Goal: Task Accomplishment & Management: Manage account settings

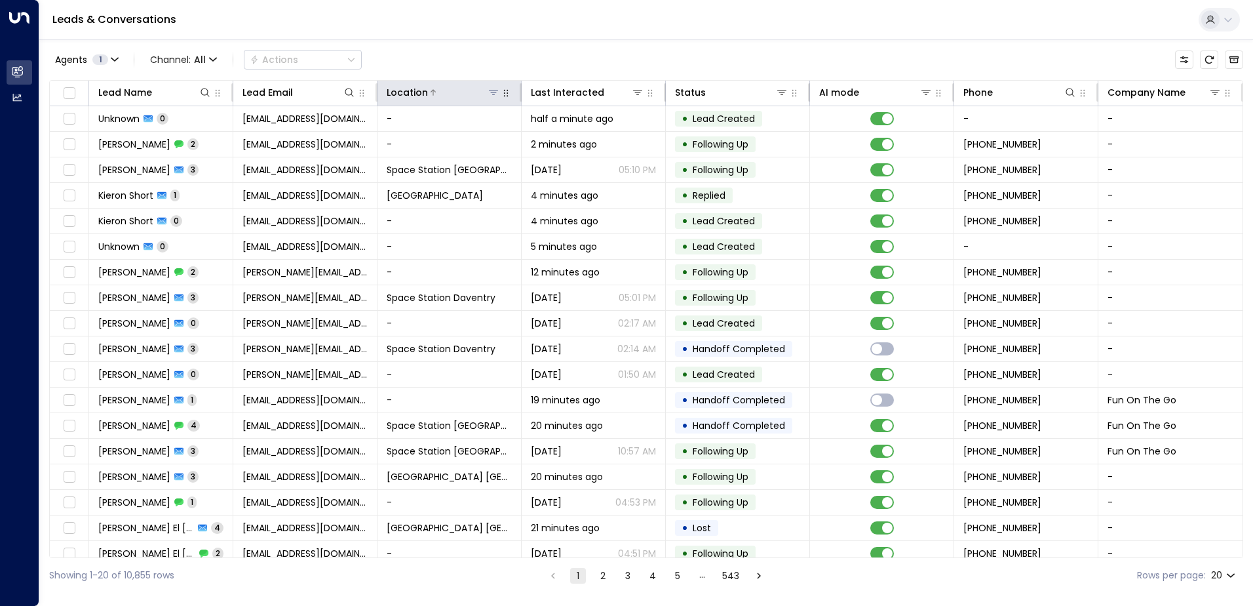
click at [494, 92] on icon at bounding box center [493, 92] width 10 height 10
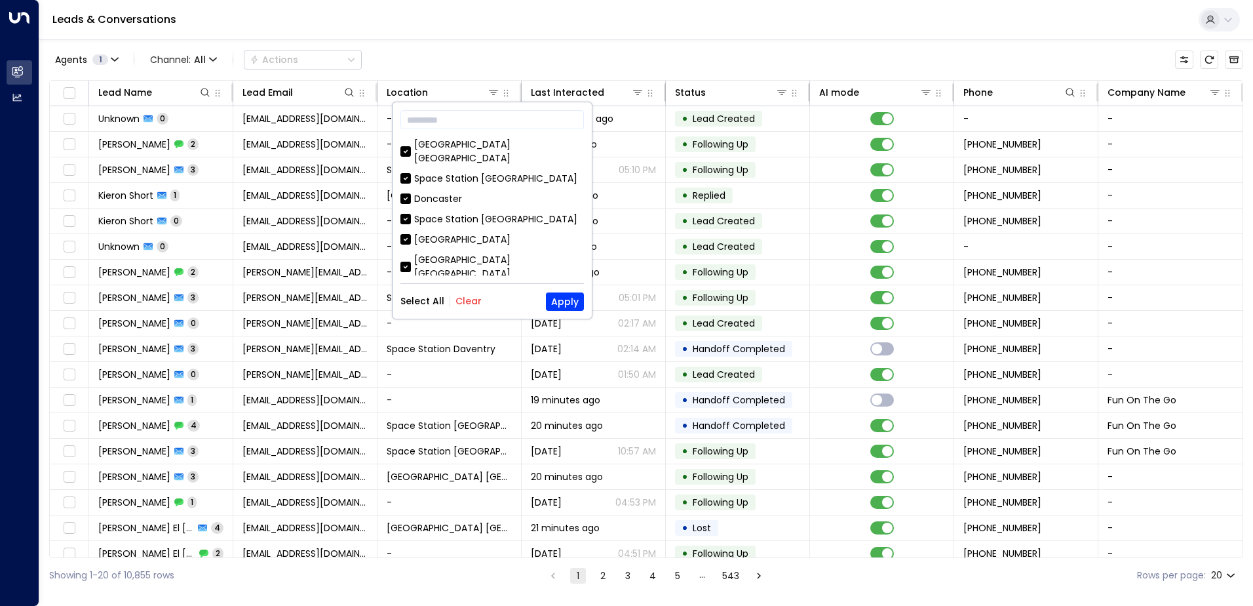
click at [474, 304] on button "Clear" at bounding box center [468, 301] width 26 height 10
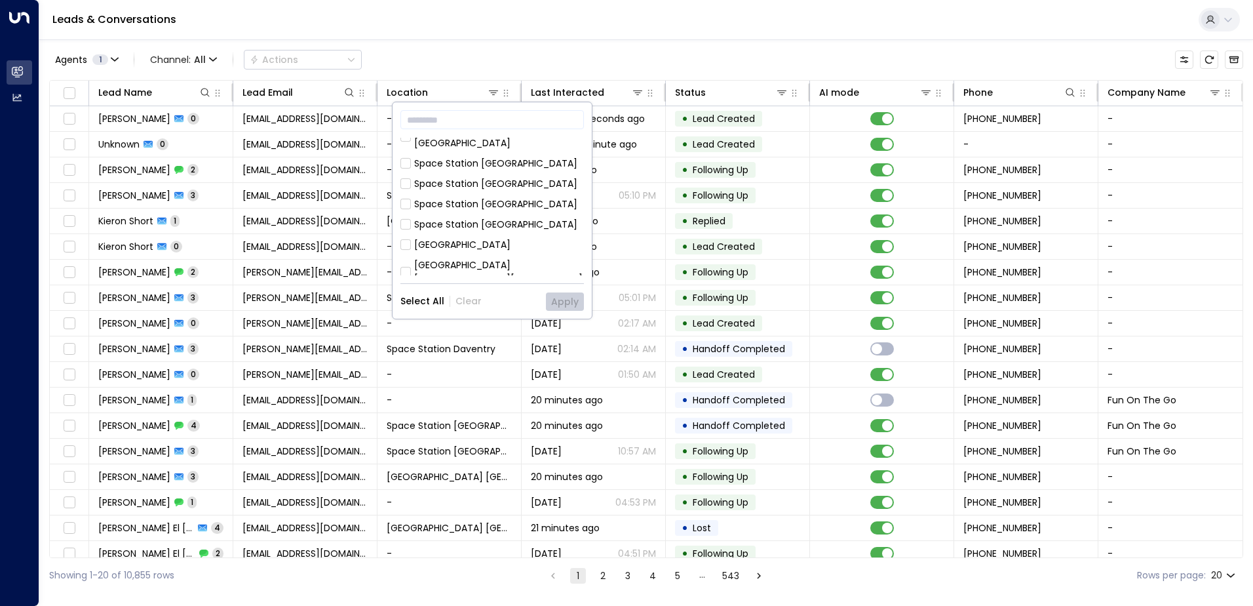
scroll to position [350, 0]
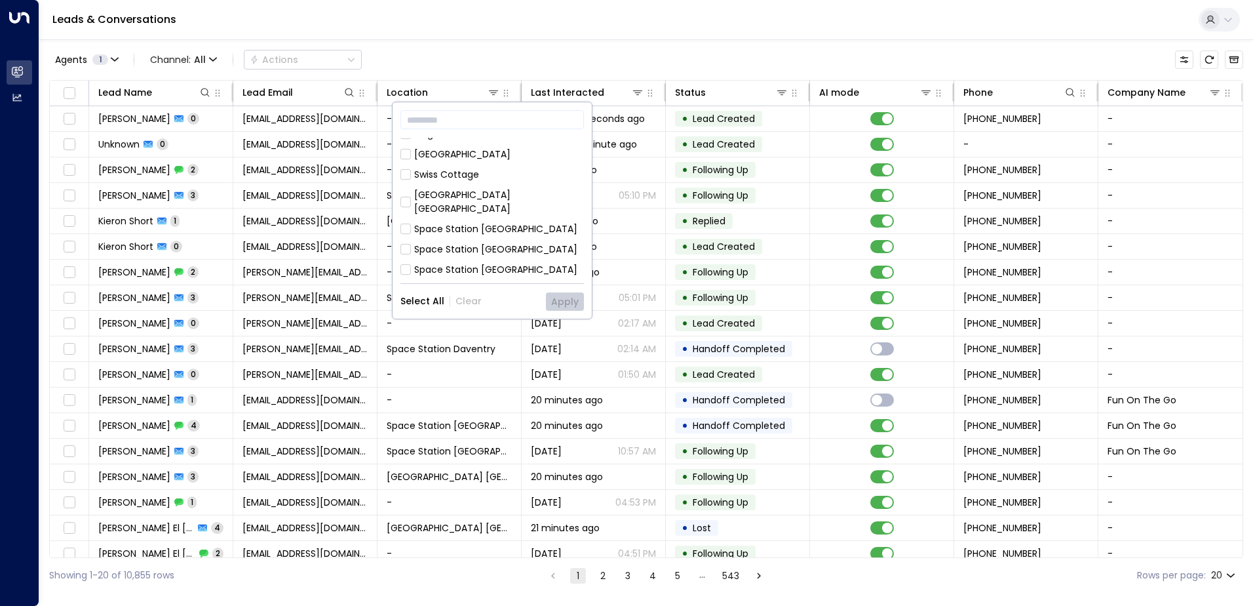
click at [423, 222] on div "Space Station [GEOGRAPHIC_DATA]" at bounding box center [495, 229] width 163 height 14
click at [553, 300] on button "Apply" at bounding box center [565, 301] width 38 height 18
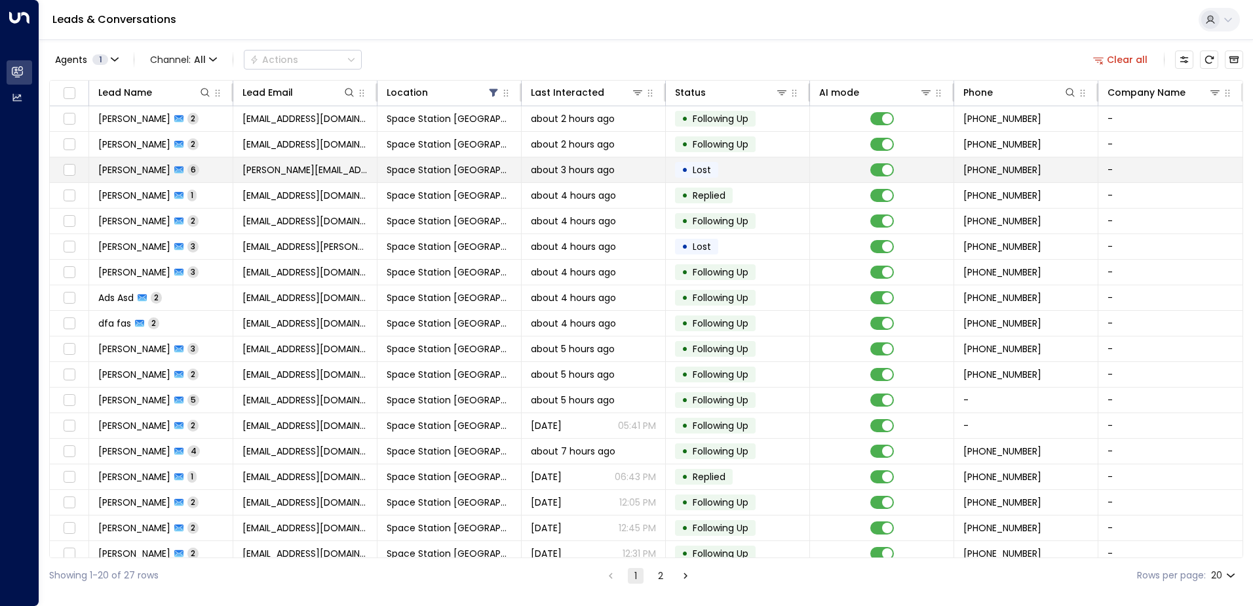
click at [381, 172] on td "Space Station [GEOGRAPHIC_DATA]" at bounding box center [450, 169] width 144 height 25
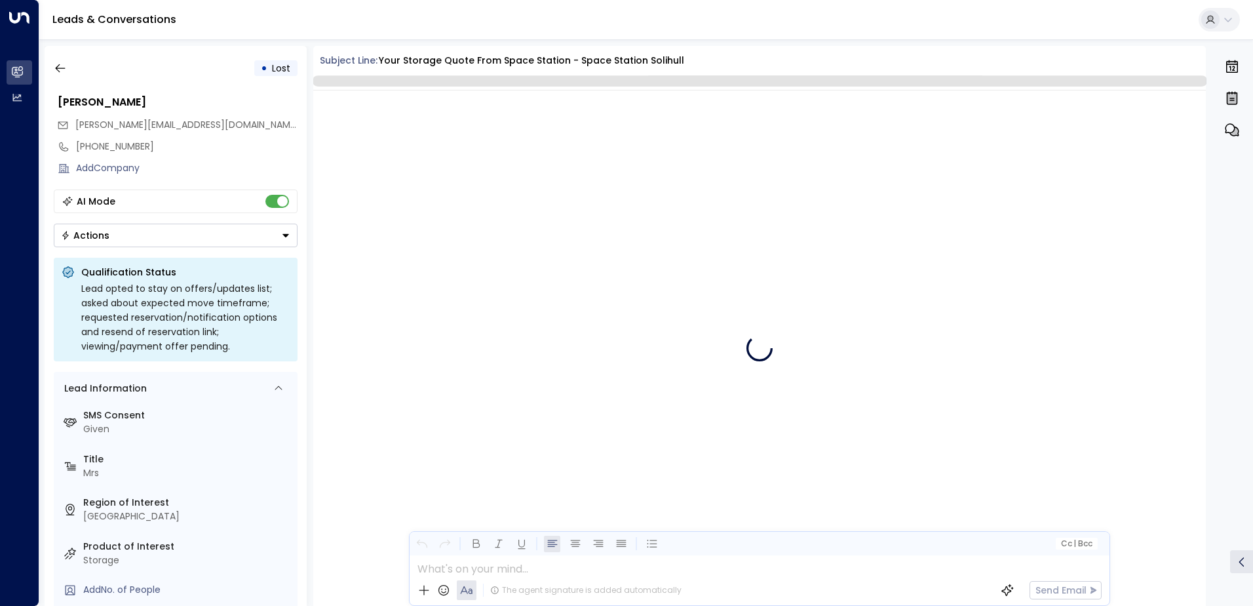
scroll to position [2681, 0]
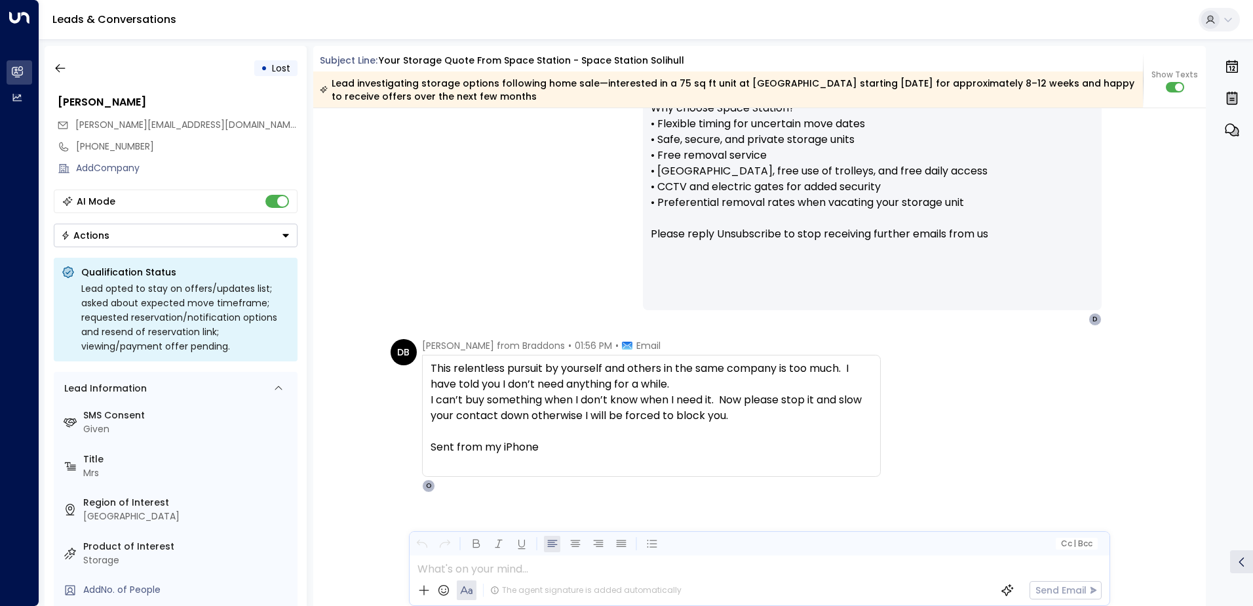
drag, startPoint x: 738, startPoint y: 418, endPoint x: 429, endPoint y: 366, distance: 313.8
click at [431, 366] on div "This relentless pursuit by yourself and others in the same company is too much.…" at bounding box center [652, 415] width 442 height 110
copy div "This relentless pursuit by yourself and others in the same company is too much.…"
click at [528, 298] on div "[PERSON_NAME] • 12:50 PM • Email Hi [PERSON_NAME], It’s been a couple of days s…" at bounding box center [759, 155] width 747 height 341
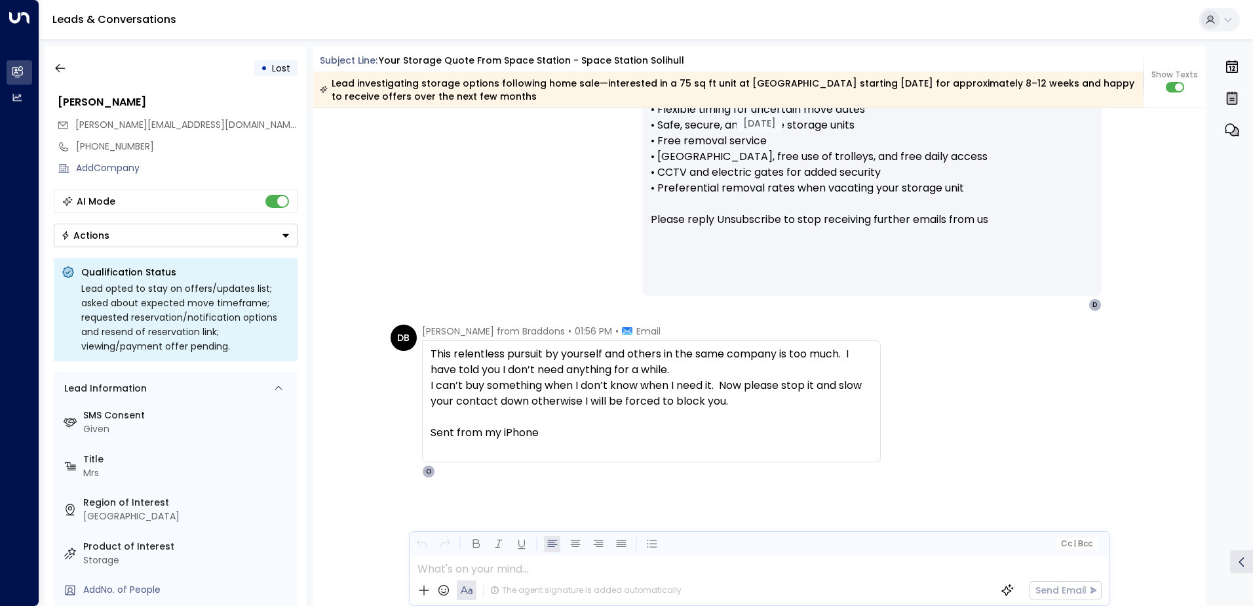
scroll to position [2648, 0]
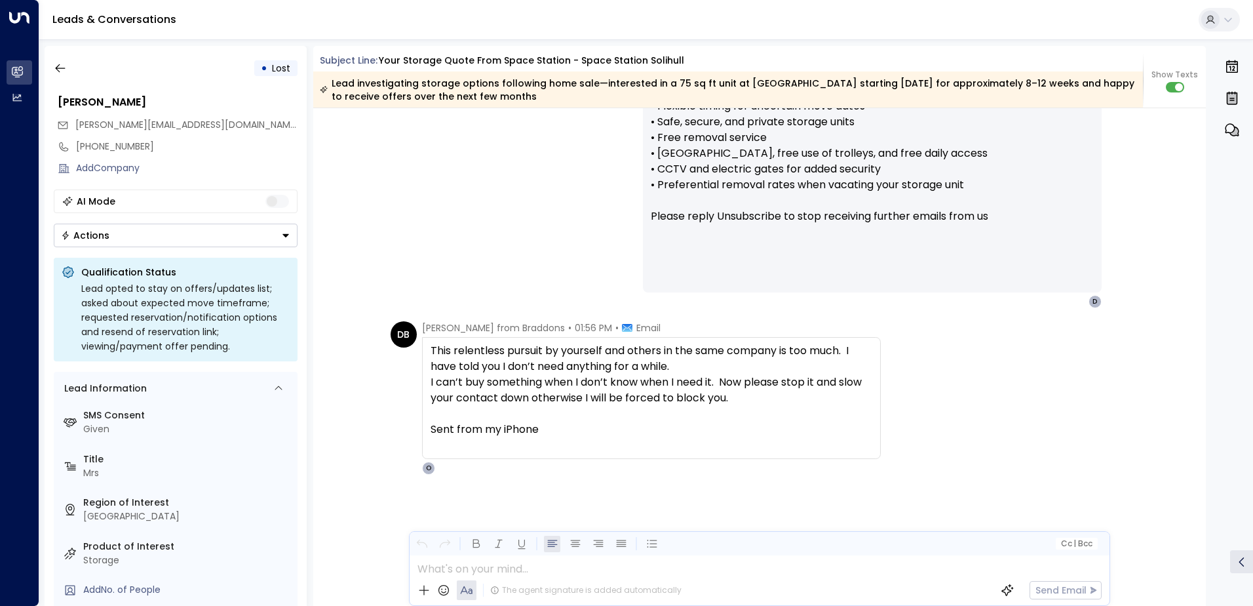
click at [239, 240] on button "Actions" at bounding box center [176, 235] width 244 height 24
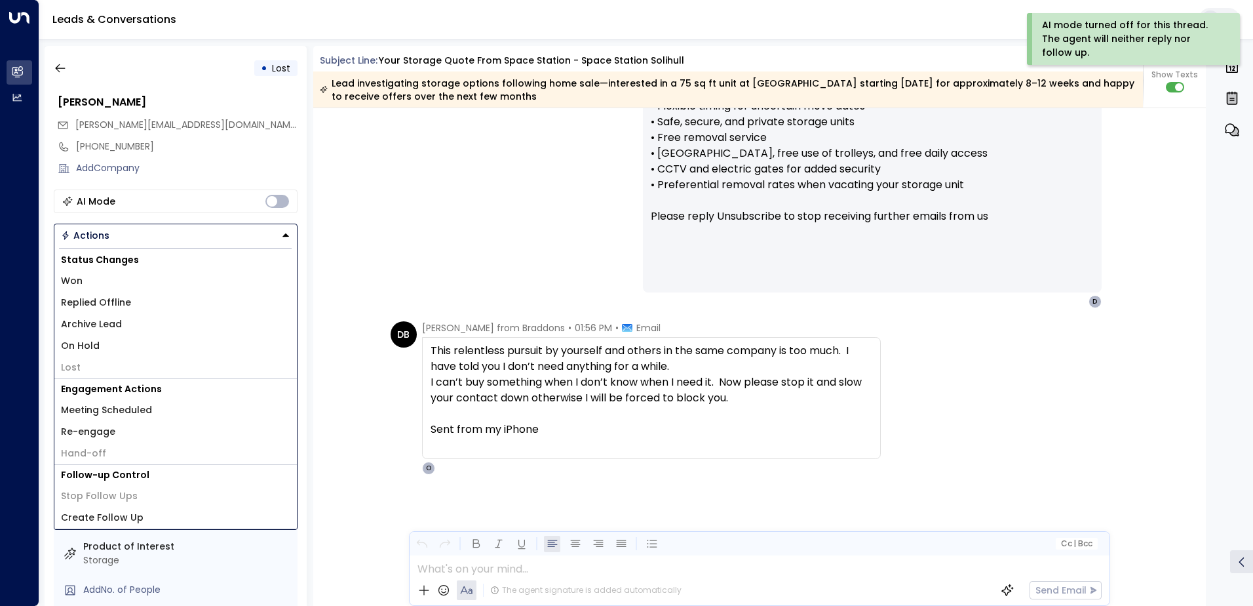
click at [180, 307] on li "Replied Offline" at bounding box center [175, 303] width 242 height 22
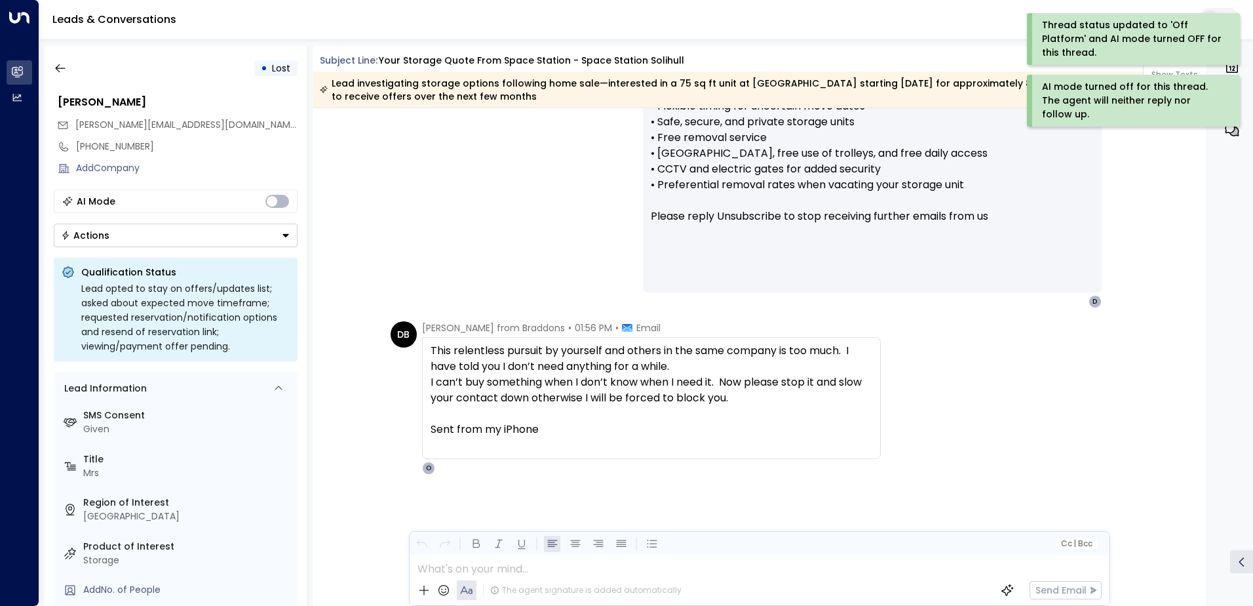
click at [172, 236] on button "Actions" at bounding box center [176, 235] width 244 height 24
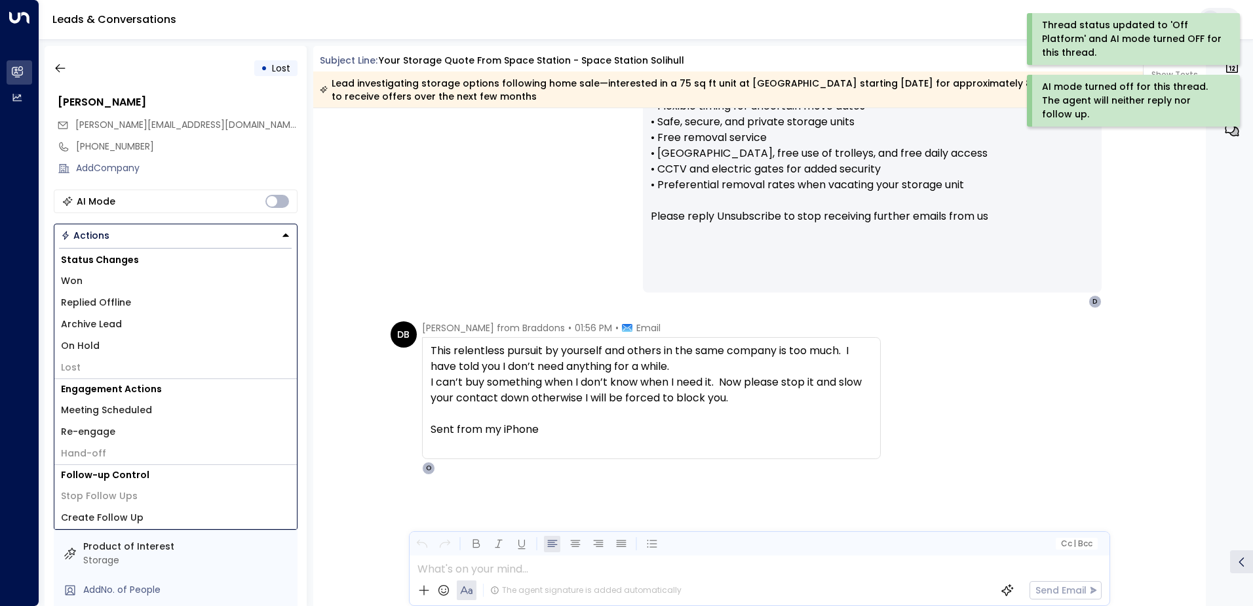
click at [138, 323] on li "Archive Lead" at bounding box center [175, 324] width 242 height 22
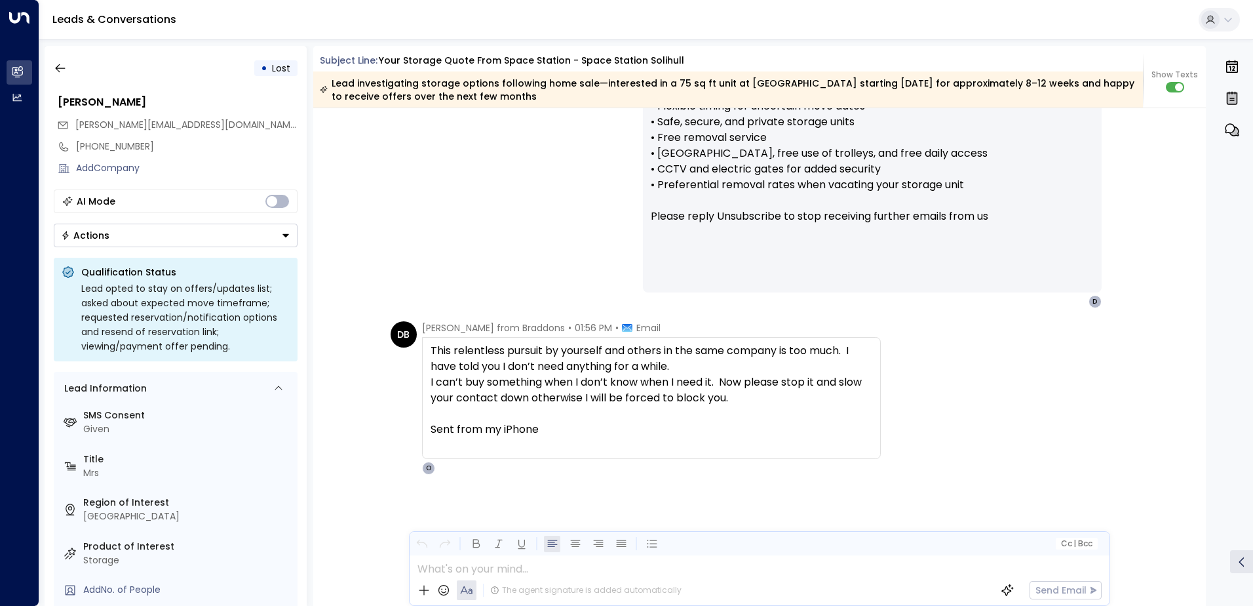
click at [148, 248] on div "• Lost [PERSON_NAME] [PERSON_NAME][EMAIL_ADDRESS][DOMAIN_NAME] [PHONE_NUMBER] A…" at bounding box center [176, 326] width 262 height 560
click at [148, 239] on button "Actions" at bounding box center [176, 235] width 244 height 24
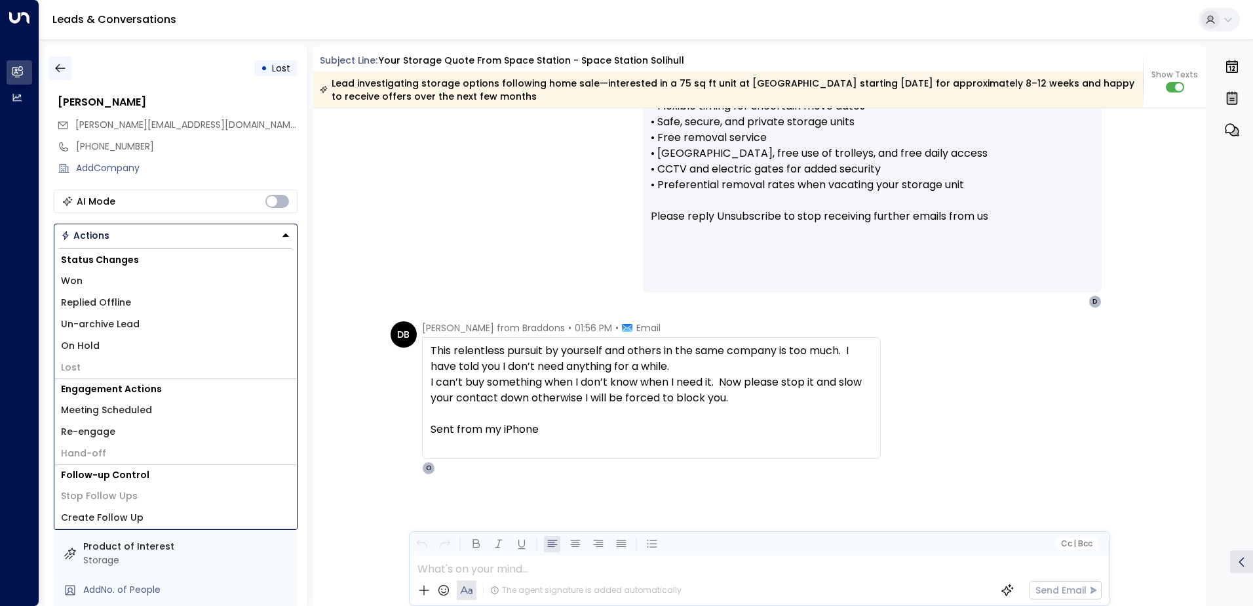
click at [58, 74] on icon "button" at bounding box center [60, 68] width 13 height 13
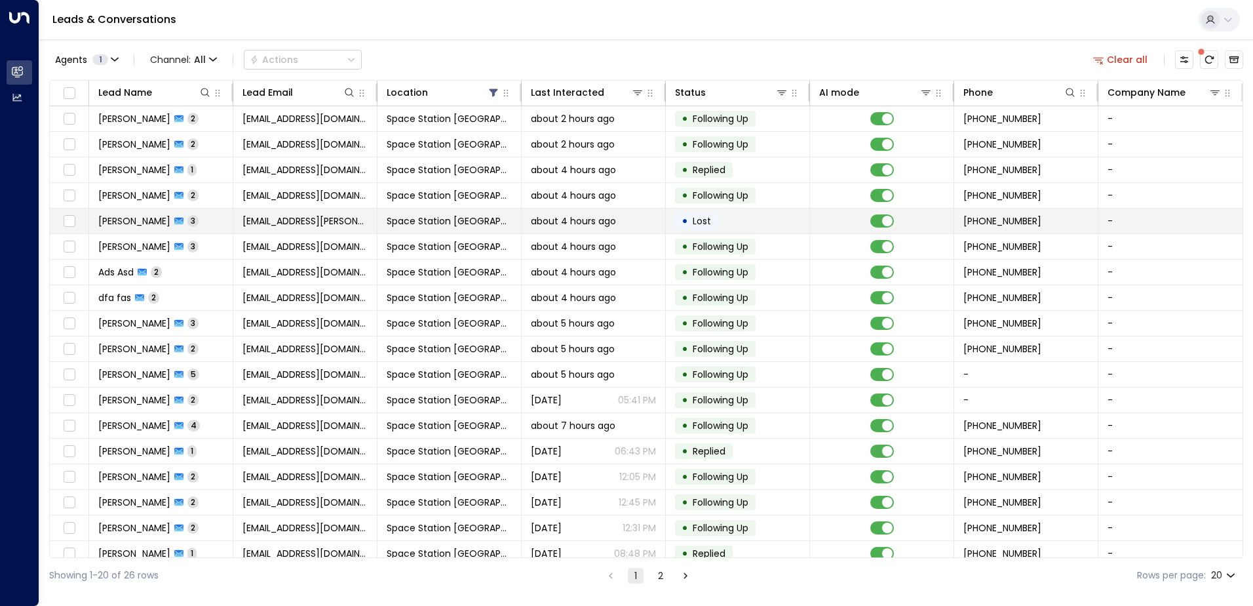
click at [319, 230] on td "[EMAIL_ADDRESS][PERSON_NAME][DOMAIN_NAME]" at bounding box center [305, 220] width 144 height 25
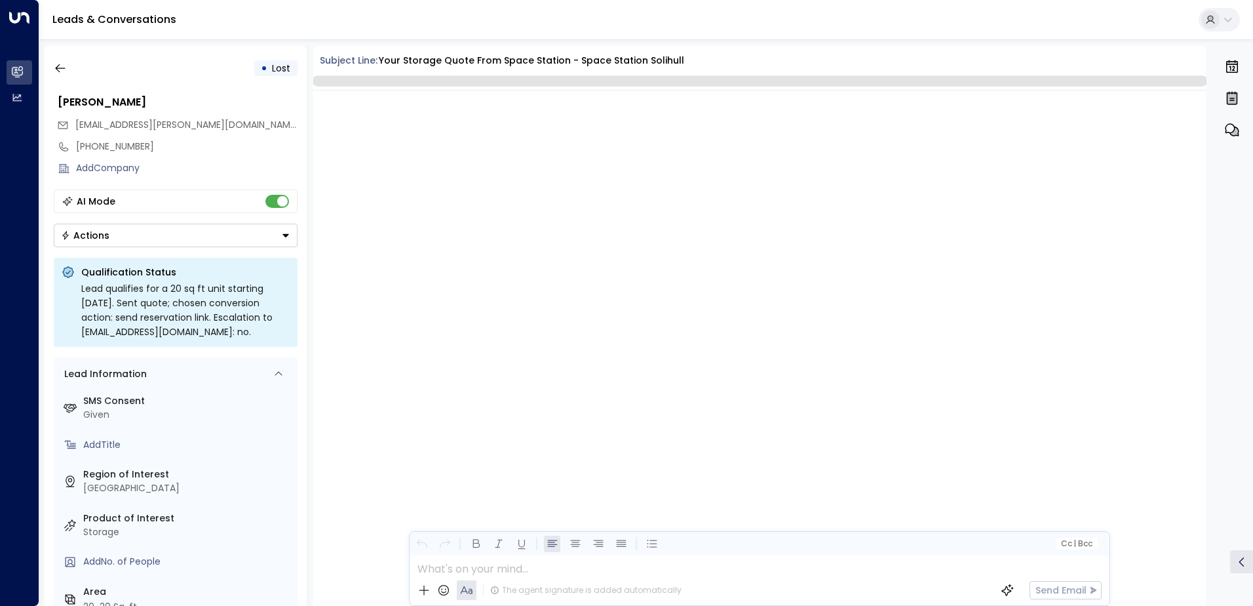
scroll to position [1107, 0]
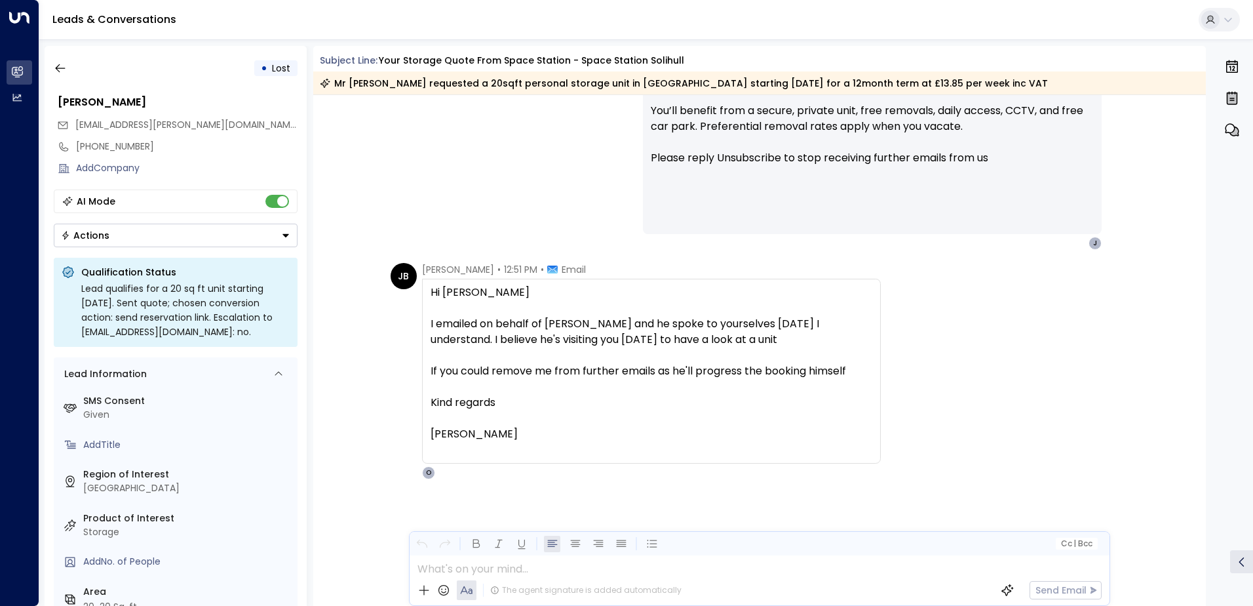
click at [476, 442] on div "Hi [PERSON_NAME] I emailed on behalf of [PERSON_NAME] and he spoke to yourselve…" at bounding box center [652, 370] width 442 height 173
click at [474, 442] on div "Hi [PERSON_NAME] I emailed on behalf of [PERSON_NAME] and he spoke to yourselve…" at bounding box center [652, 370] width 442 height 173
click at [261, 233] on button "Actions" at bounding box center [176, 235] width 244 height 24
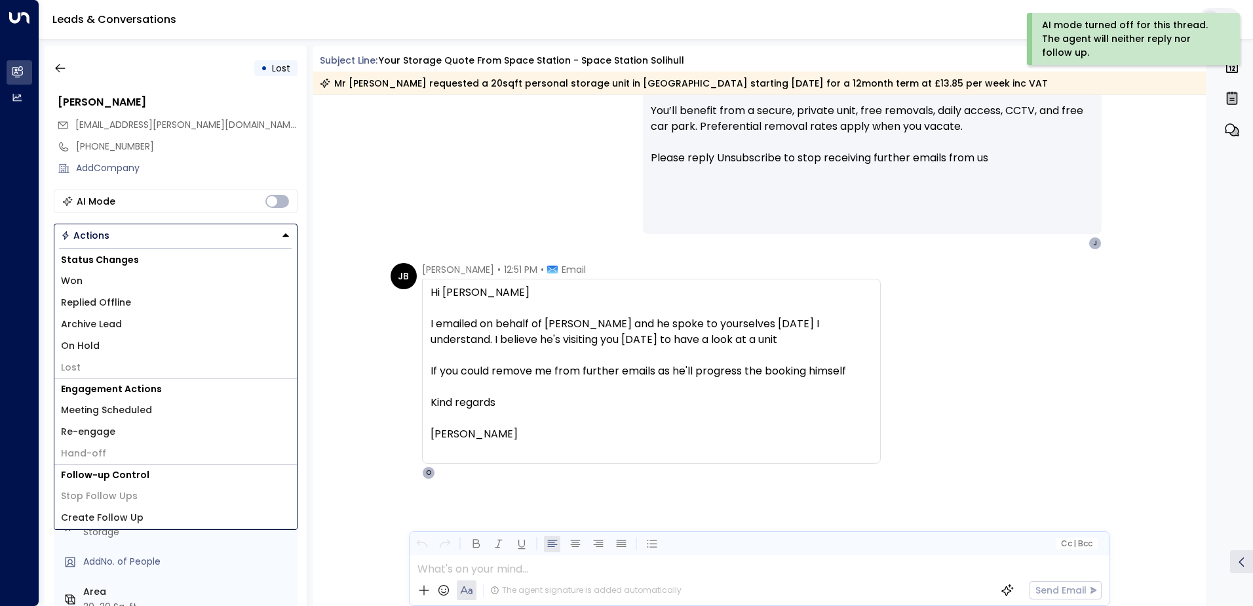
click at [137, 304] on li "Replied Offline" at bounding box center [175, 303] width 242 height 22
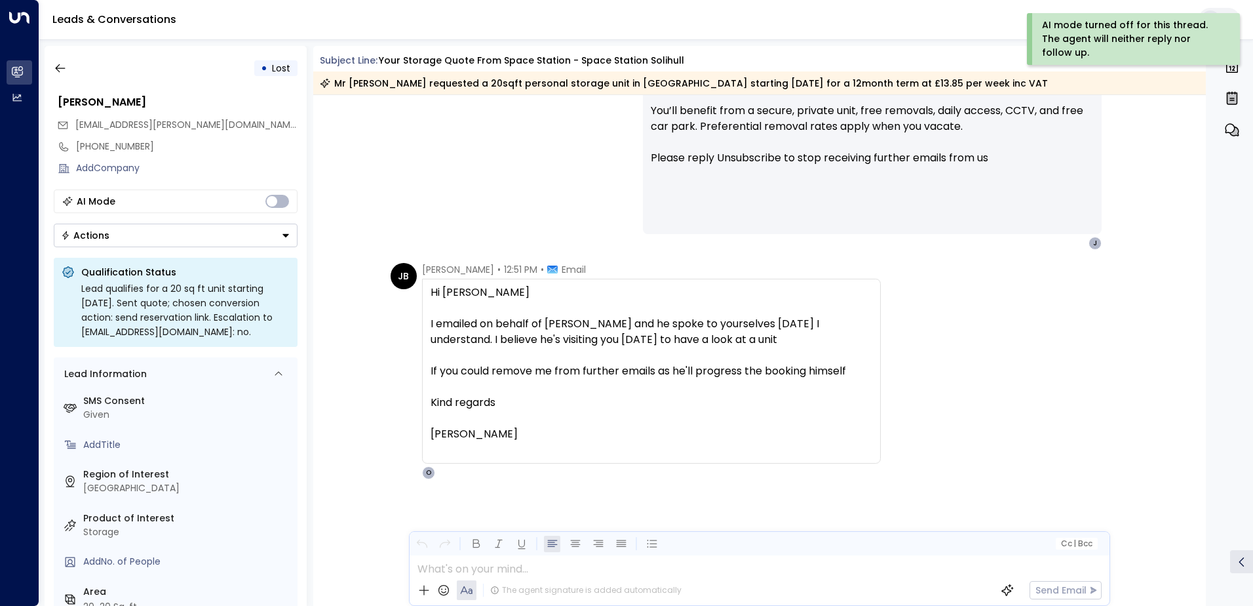
click at [193, 235] on button "Actions" at bounding box center [176, 235] width 244 height 24
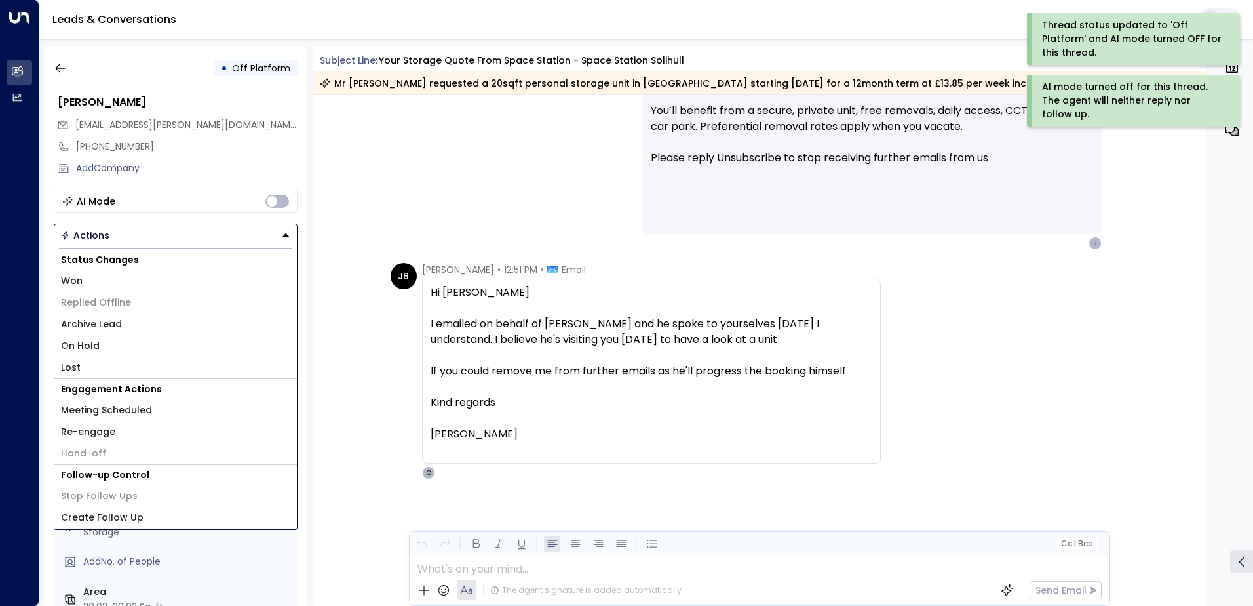
click at [142, 322] on li "Archive Lead" at bounding box center [175, 324] width 242 height 22
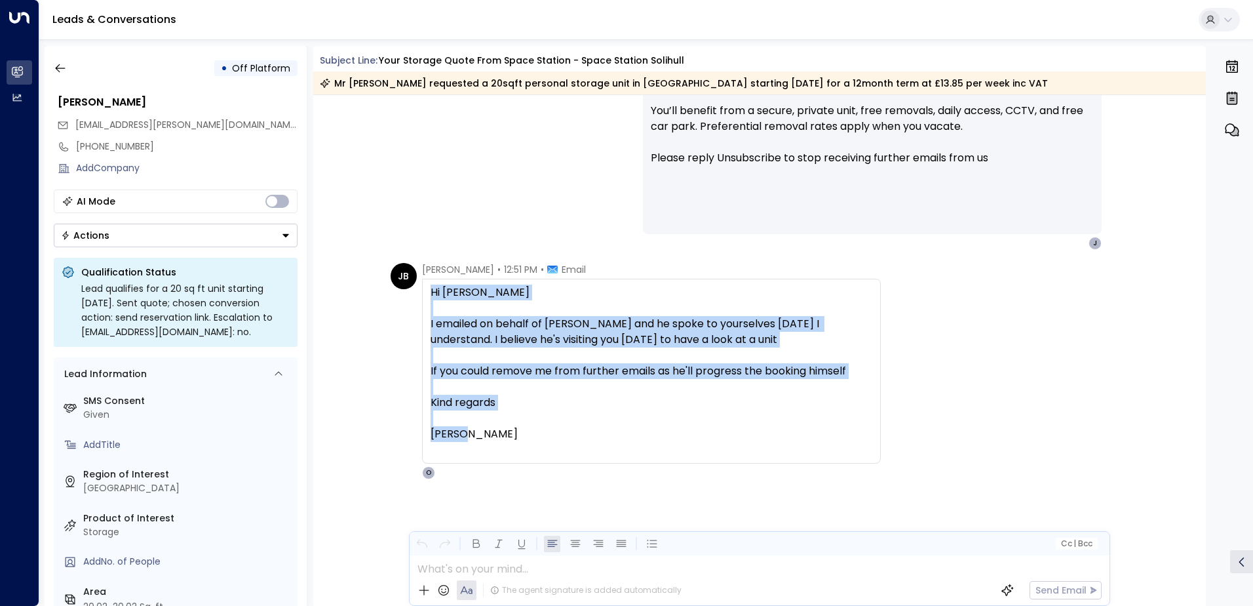
drag, startPoint x: 426, startPoint y: 292, endPoint x: 497, endPoint y: 436, distance: 160.3
click at [497, 436] on div "Hi [PERSON_NAME] I emailed on behalf of [PERSON_NAME] and he spoke to yourselve…" at bounding box center [651, 371] width 459 height 185
copy div "Hi [PERSON_NAME] I emailed on behalf of [PERSON_NAME] and he spoke to yourselve…"
click at [59, 63] on icon "button" at bounding box center [60, 68] width 13 height 13
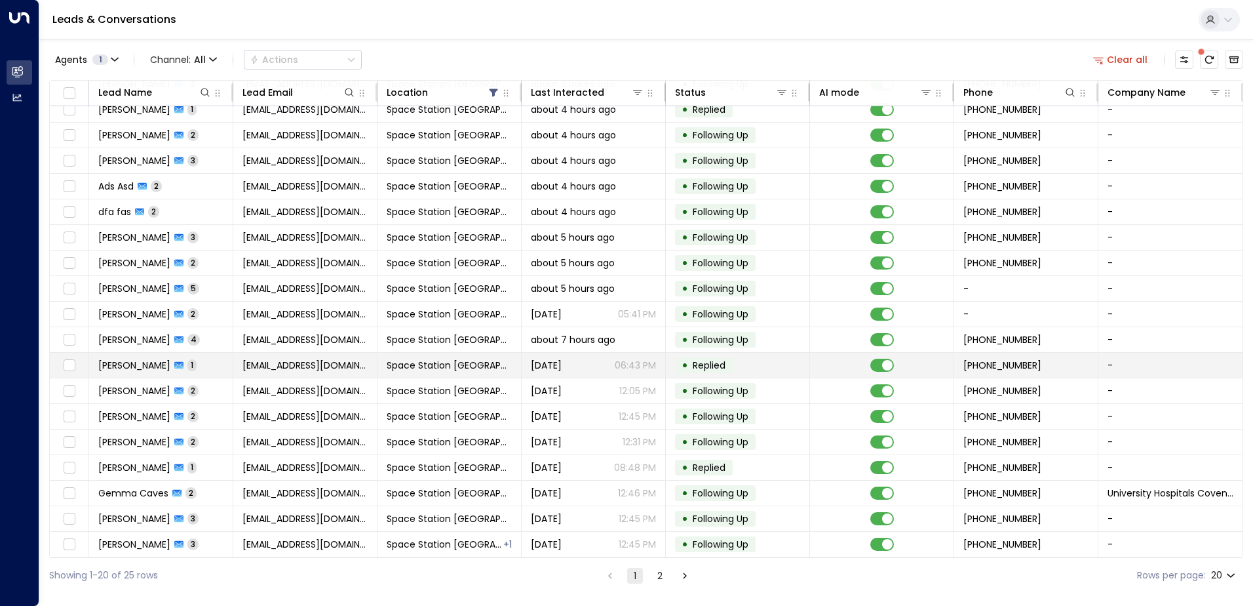
scroll to position [64, 0]
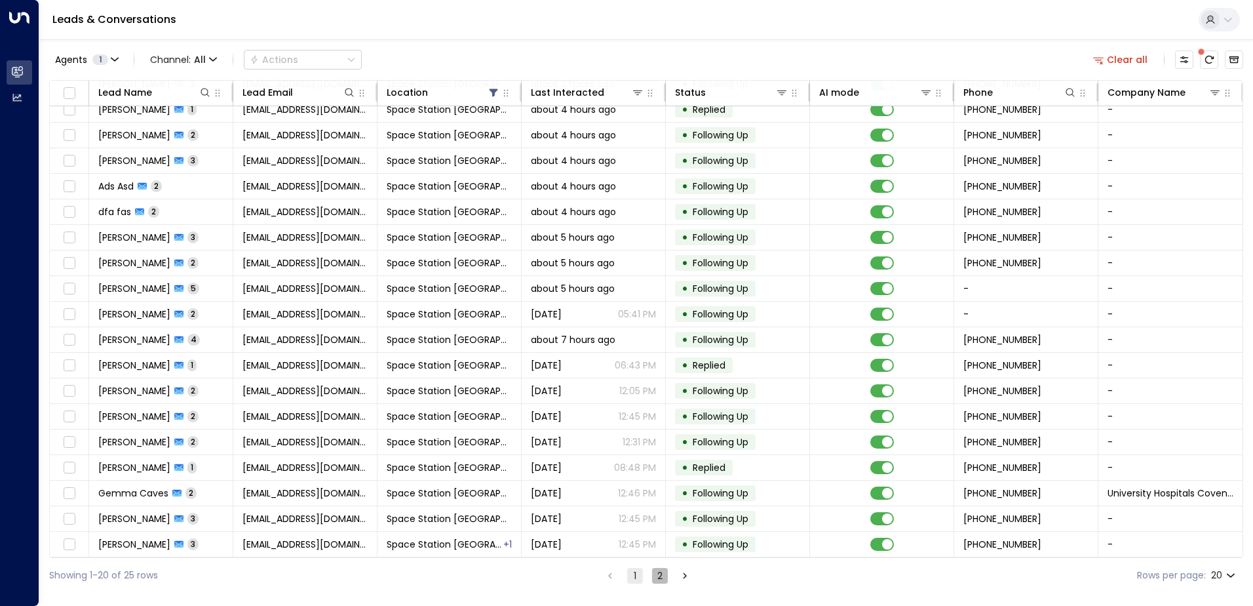
click at [661, 580] on button "2" at bounding box center [660, 576] width 16 height 16
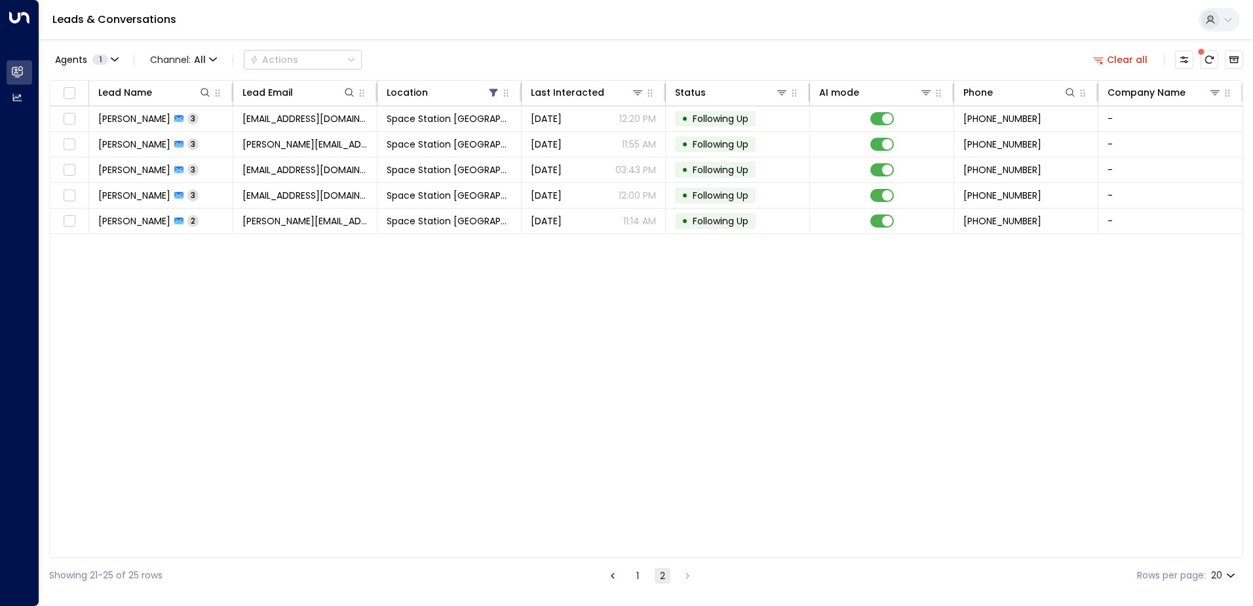
click at [627, 583] on ul "1 2" at bounding box center [650, 575] width 92 height 16
click at [634, 583] on button "1" at bounding box center [638, 576] width 16 height 16
